Goal: Find specific page/section: Find specific page/section

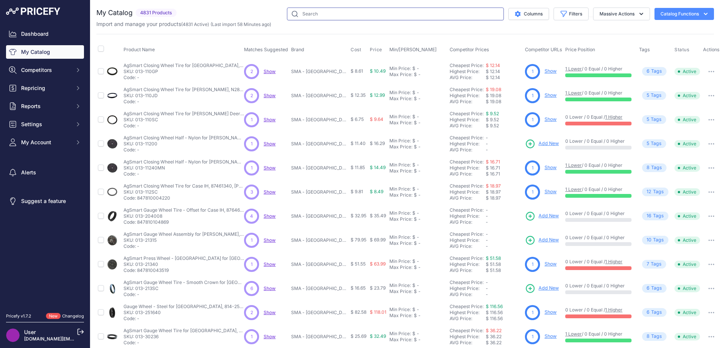
click at [375, 16] on input "text" at bounding box center [395, 14] width 217 height 13
type input "raptor [PERSON_NAME] belt"
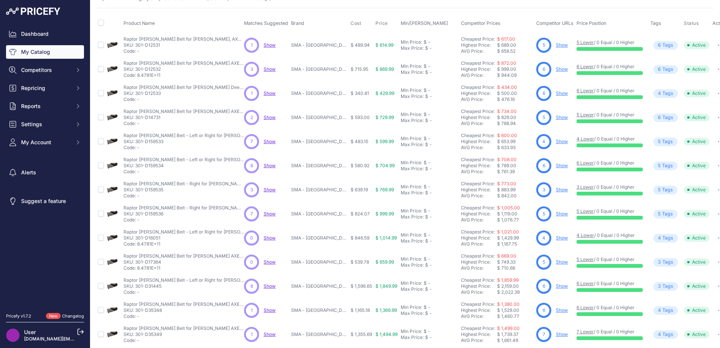
scroll to position [127, 0]
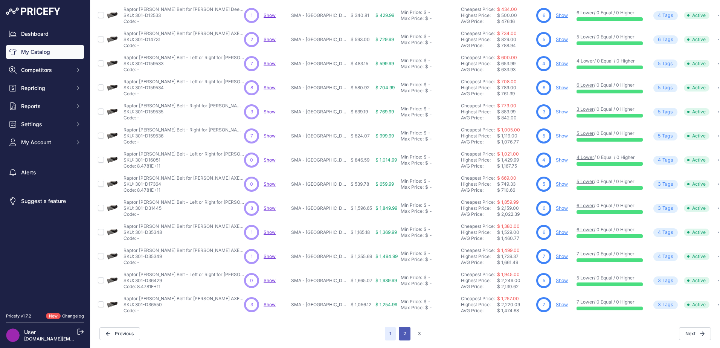
click at [401, 327] on button "2" at bounding box center [405, 334] width 12 height 14
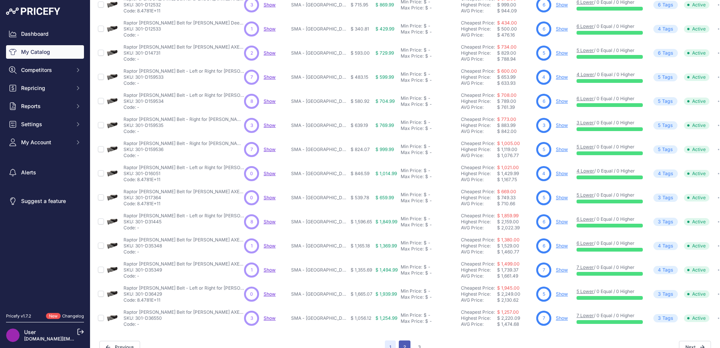
scroll to position [146, 0]
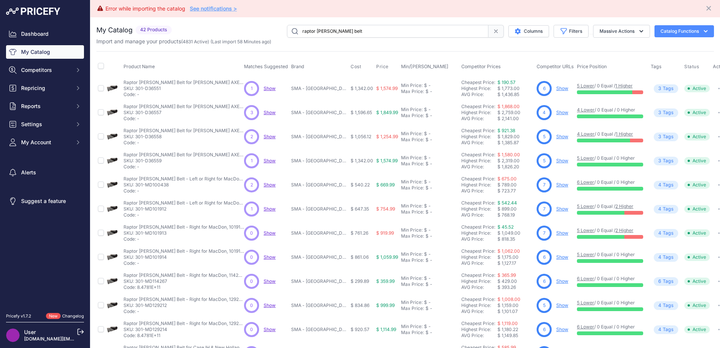
scroll to position [127, 0]
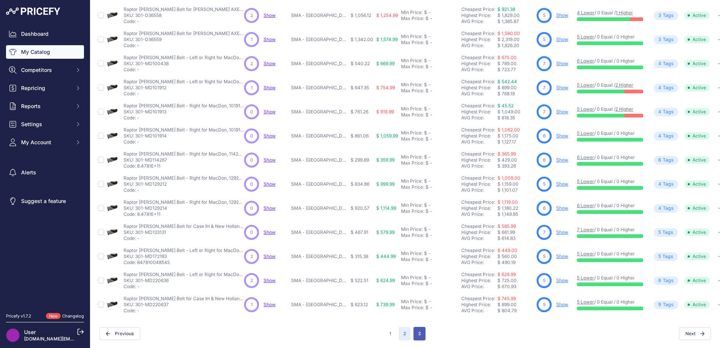
click at [414, 330] on button "3" at bounding box center [419, 334] width 12 height 14
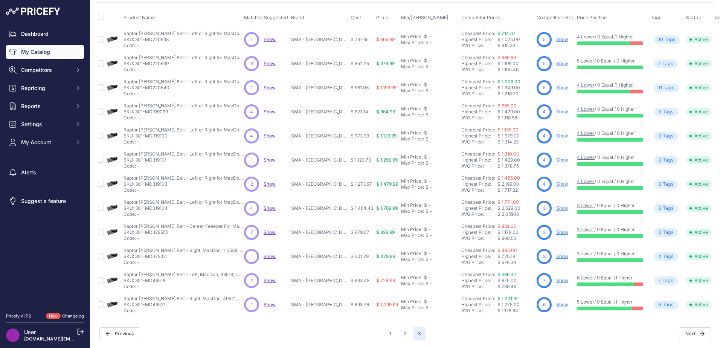
scroll to position [55, 0]
click at [387, 327] on button "1" at bounding box center [390, 334] width 11 height 14
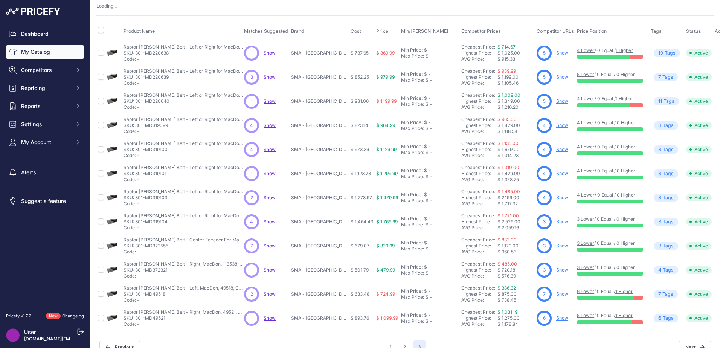
scroll to position [73, 0]
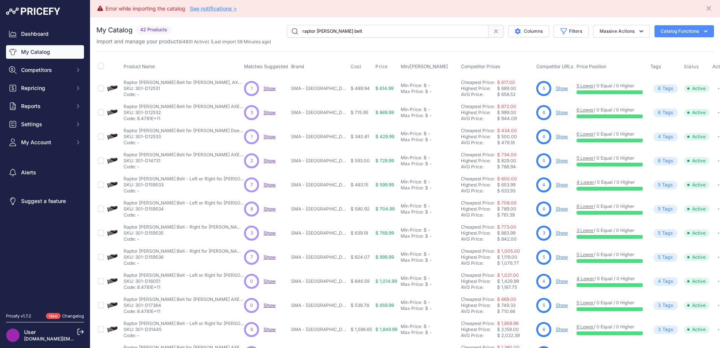
click at [705, 6] on icon "Close" at bounding box center [709, 9] width 8 height 8
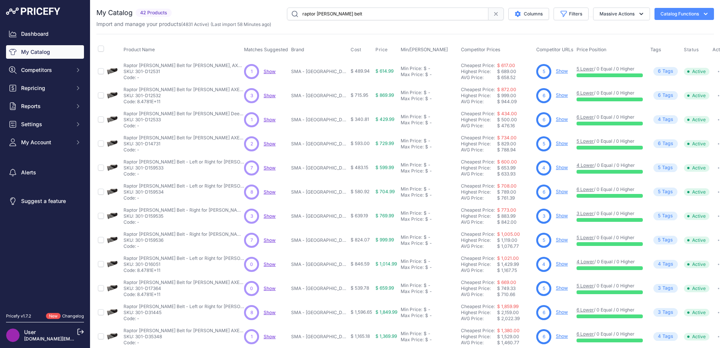
click at [550, 32] on div "My Catalog 42 Products" at bounding box center [404, 226] width 617 height 437
